Goal: Check status: Check status

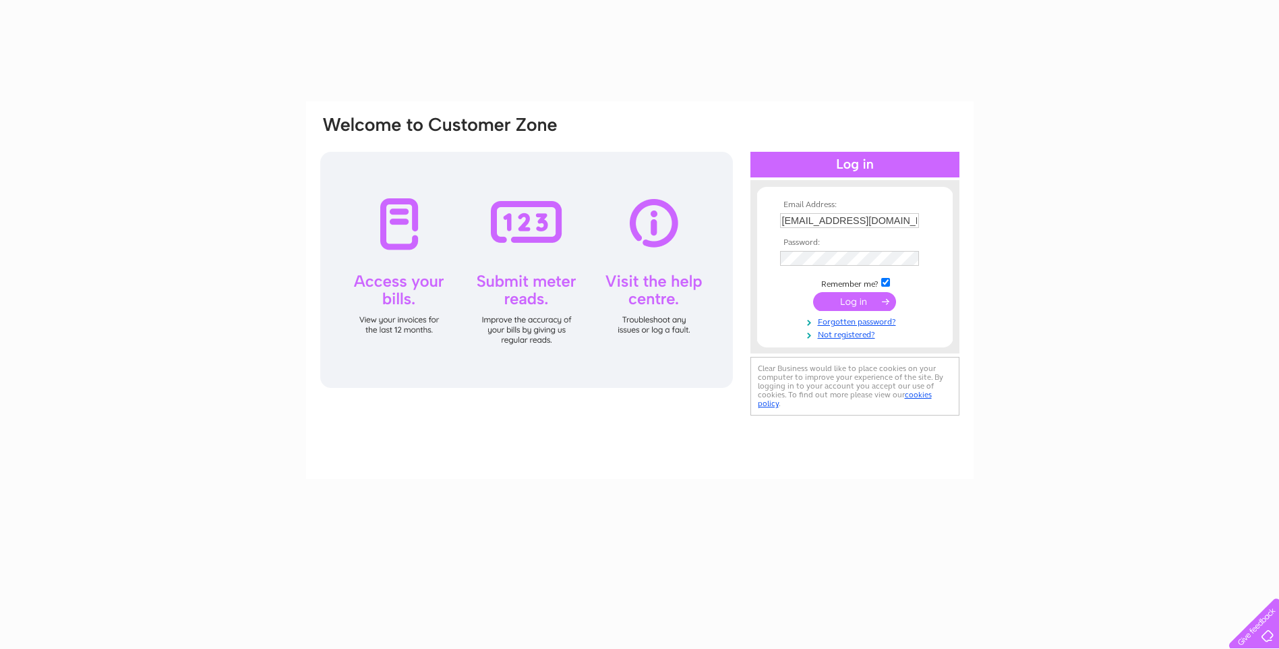
click at [860, 301] on input "submit" at bounding box center [854, 301] width 83 height 19
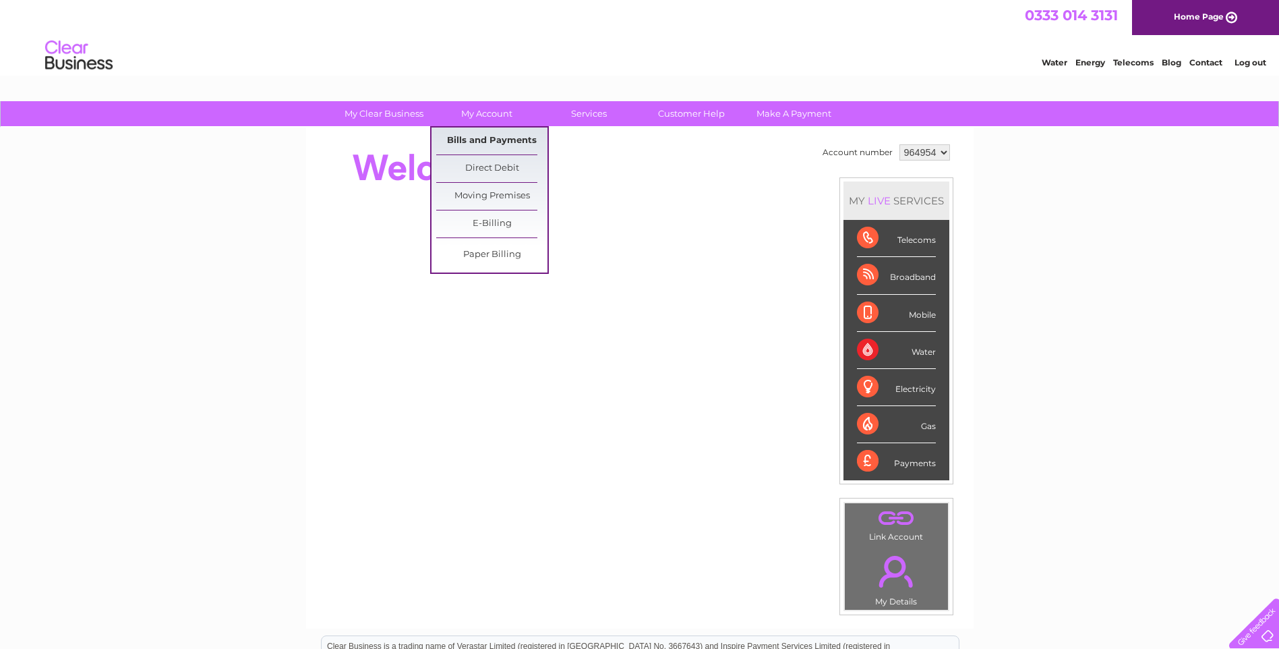
click at [479, 140] on link "Bills and Payments" at bounding box center [491, 140] width 111 height 27
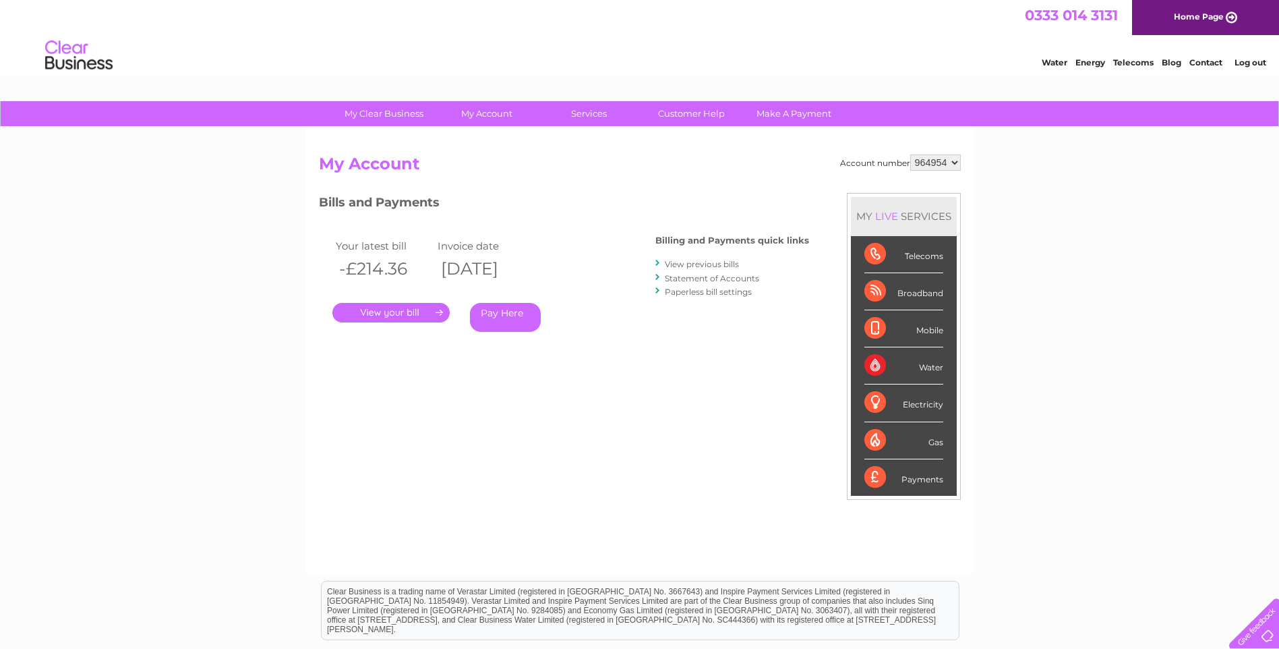
click at [953, 160] on select "964954 986723" at bounding box center [935, 162] width 51 height 16
select select "986723"
click at [910, 154] on select "964954 986723" at bounding box center [935, 162] width 51 height 16
